Goal: Information Seeking & Learning: Find specific fact

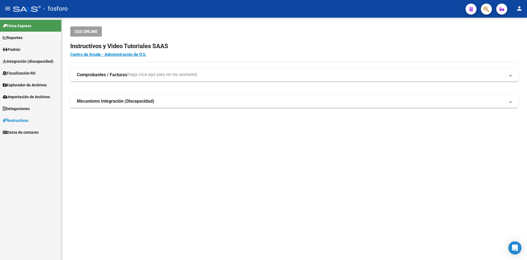
click at [24, 48] on link "Padrón" at bounding box center [30, 49] width 61 height 12
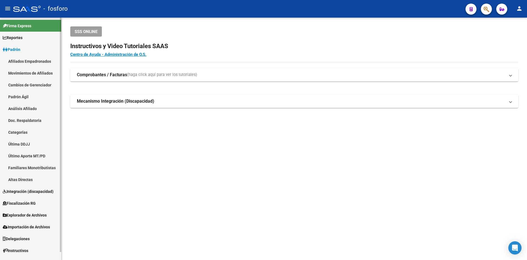
click at [44, 98] on link "Padrón Ágil" at bounding box center [30, 97] width 61 height 12
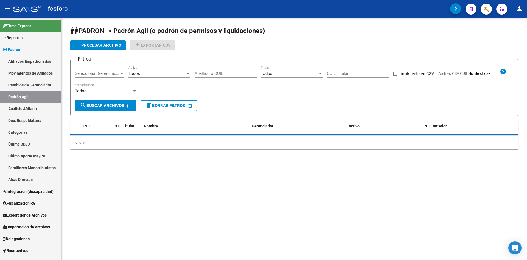
click at [205, 72] on input "Apellido o CUIL" at bounding box center [226, 73] width 62 height 5
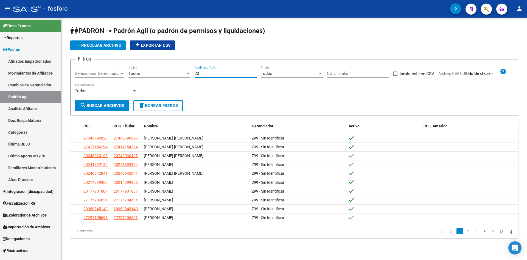
paste input "21165964"
type input "20211659646"
click at [119, 107] on span "search Buscar Archivos" at bounding box center [102, 105] width 44 height 5
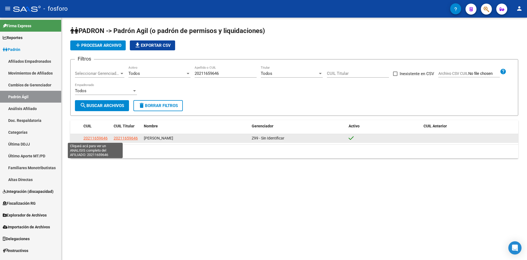
click at [97, 138] on span "20211659646" at bounding box center [95, 138] width 24 height 4
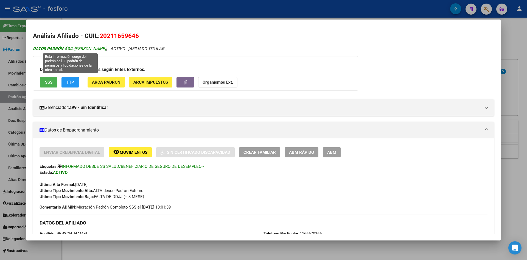
drag, startPoint x: 74, startPoint y: 49, endPoint x: 107, endPoint y: 49, distance: 33.0
click at [106, 49] on span "DATOS [PERSON_NAME]: [PERSON_NAME]" at bounding box center [69, 48] width 73 height 5
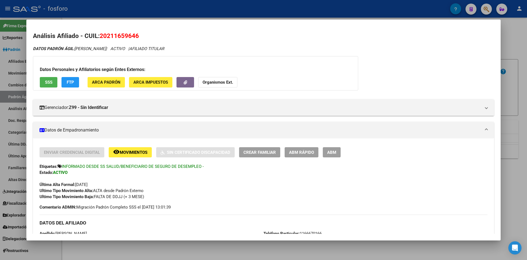
copy span "[PERSON_NAME]"
click at [232, 35] on h2 "Análisis Afiliado - CUIL: 20211659646" at bounding box center [263, 35] width 461 height 9
drag, startPoint x: 102, startPoint y: 36, endPoint x: 144, endPoint y: 38, distance: 42.3
click at [144, 38] on h2 "Análisis Afiliado - CUIL: 20211659646" at bounding box center [263, 35] width 461 height 9
copy span "20211659646"
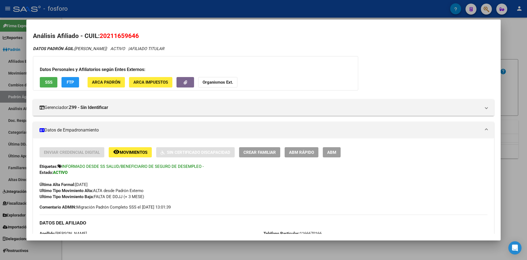
click at [385, 181] on div "Última Alta Formal: [DATE]" at bounding box center [264, 181] width 448 height 12
click at [203, 249] on div at bounding box center [263, 130] width 527 height 260
